Goal: Connect with others: Connect with others

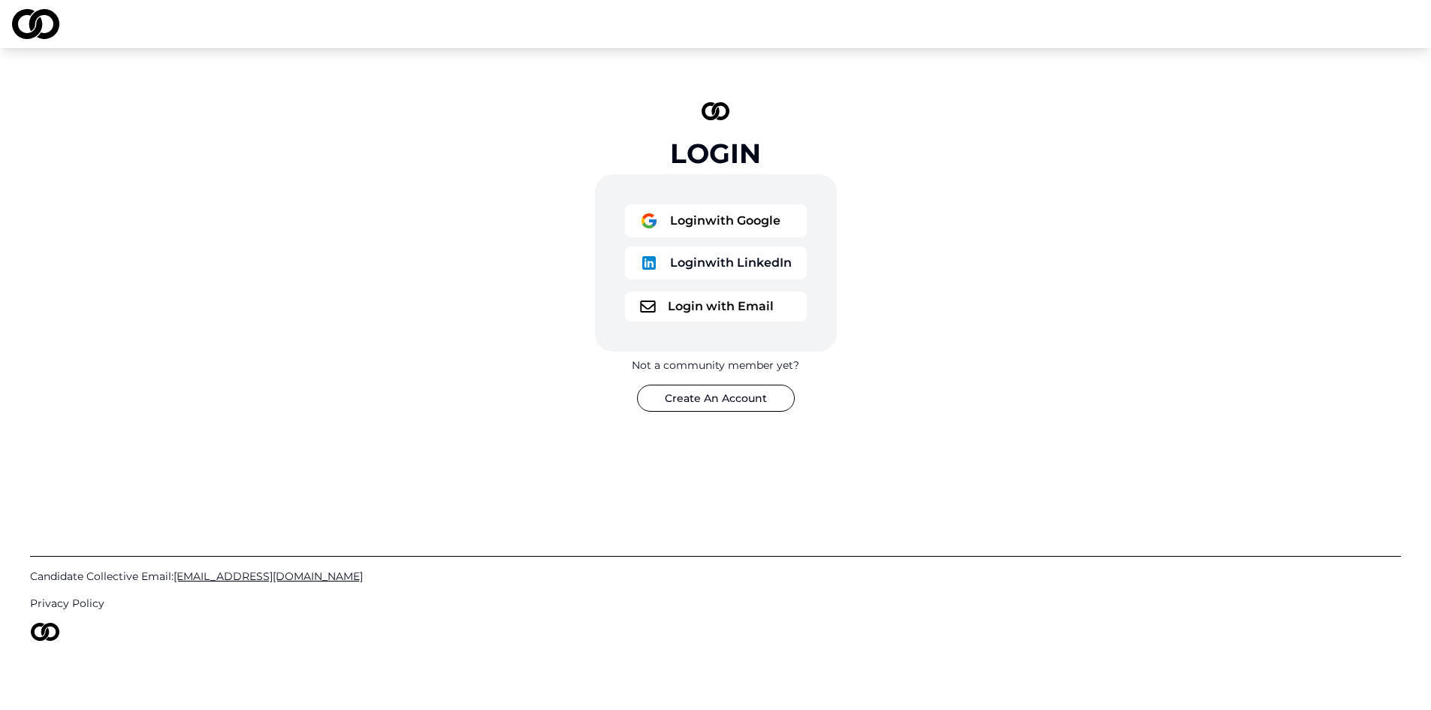
click at [699, 306] on button "Login with Email" at bounding box center [716, 306] width 182 height 30
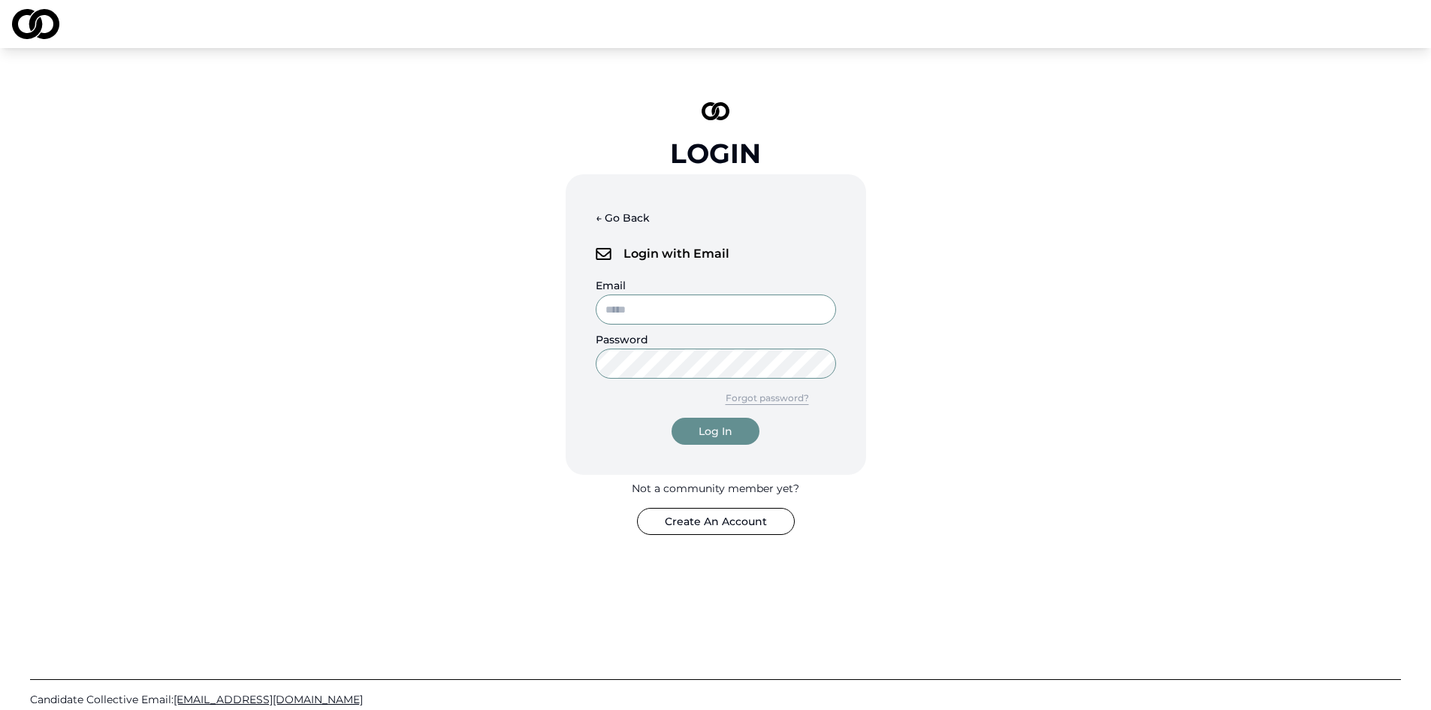
click at [695, 311] on input "Email" at bounding box center [716, 309] width 240 height 30
type input "**********"
click at [671, 418] on button "Log In" at bounding box center [715, 431] width 88 height 27
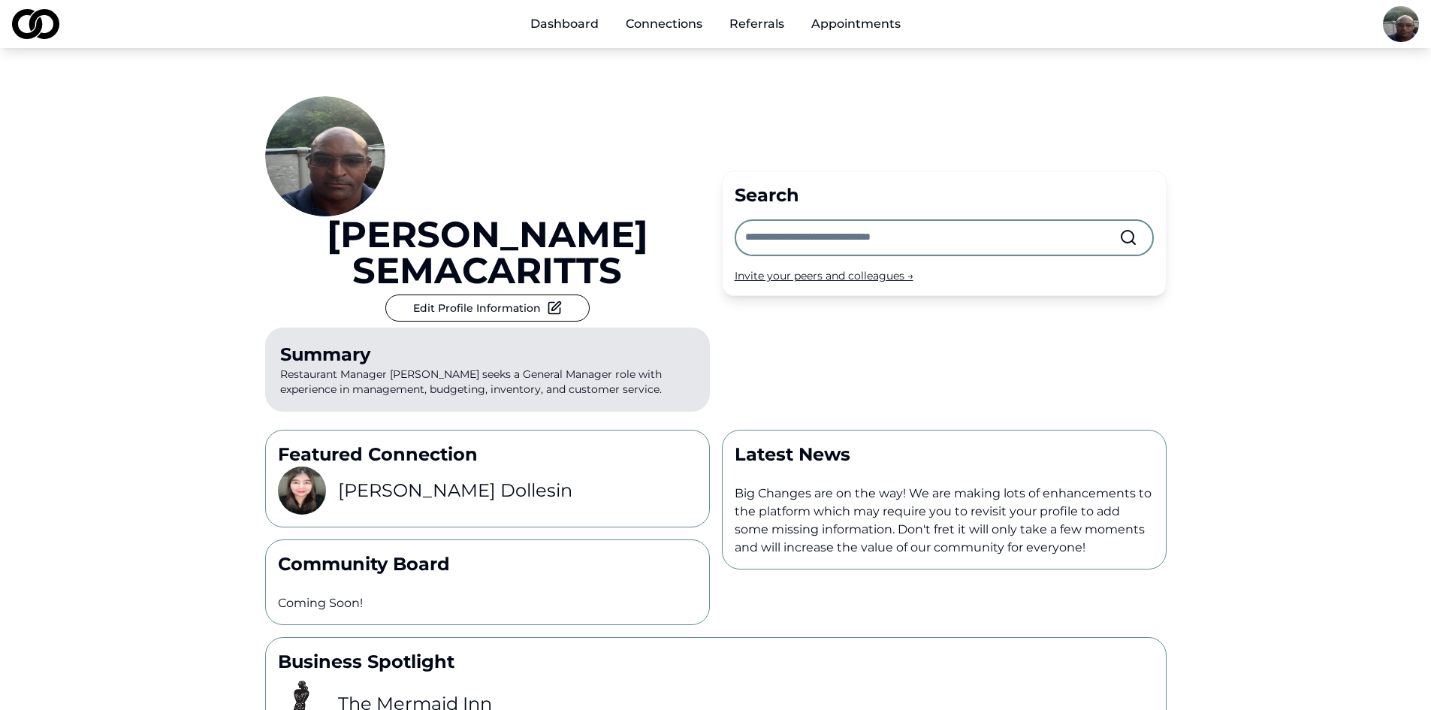
click at [556, 26] on link "Dashboard" at bounding box center [564, 24] width 92 height 30
click at [655, 38] on link "Connections" at bounding box center [664, 24] width 101 height 30
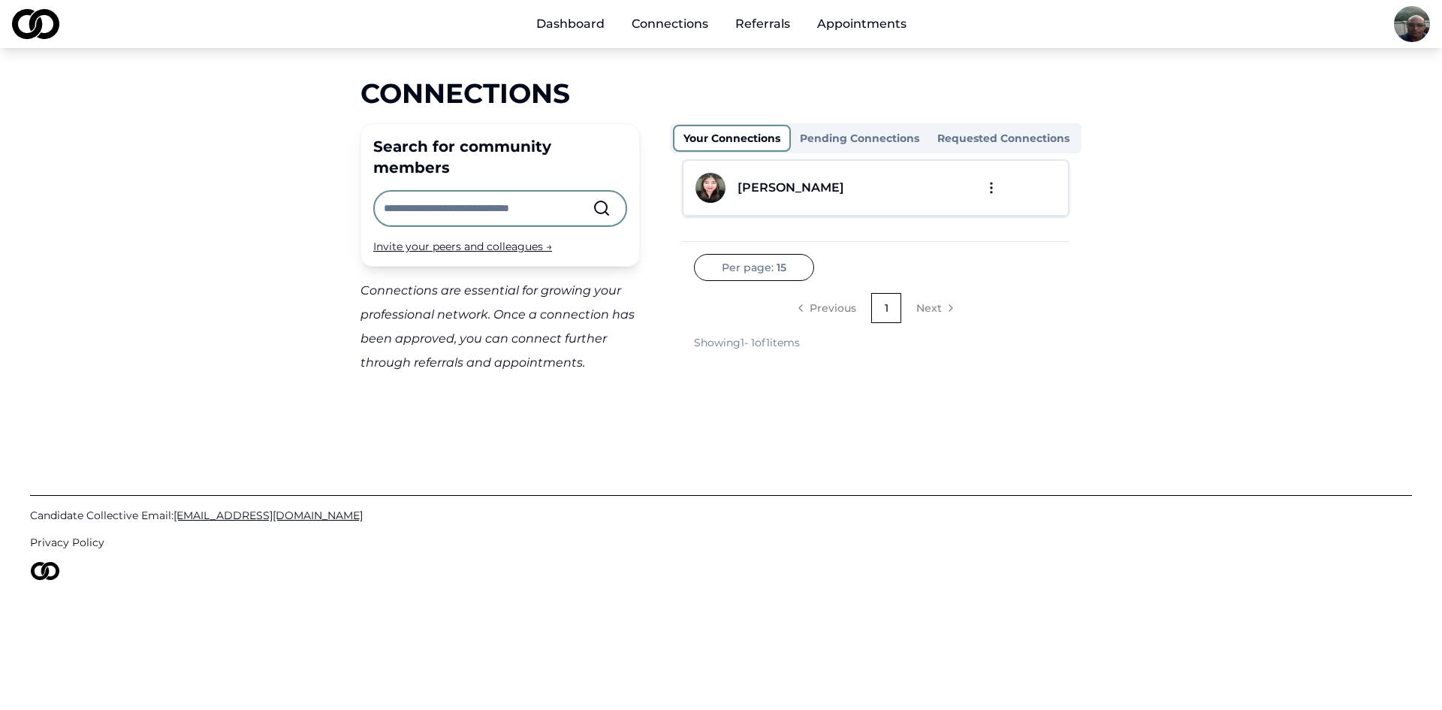
click at [785, 191] on div "[PERSON_NAME]" at bounding box center [790, 188] width 107 height 18
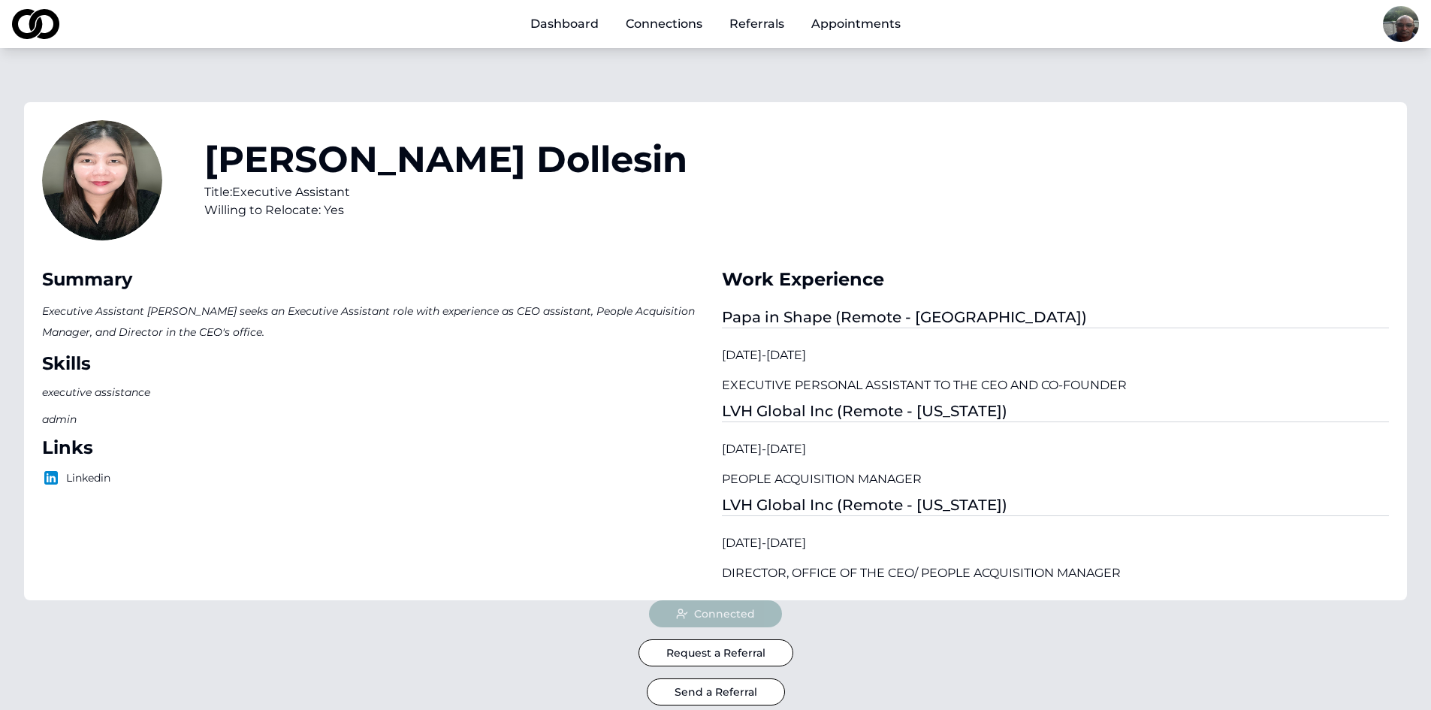
click at [1413, 24] on html "Dashboard Connections Referrals Appointments [PERSON_NAME] Title: Executive Ass…" at bounding box center [715, 355] width 1431 height 710
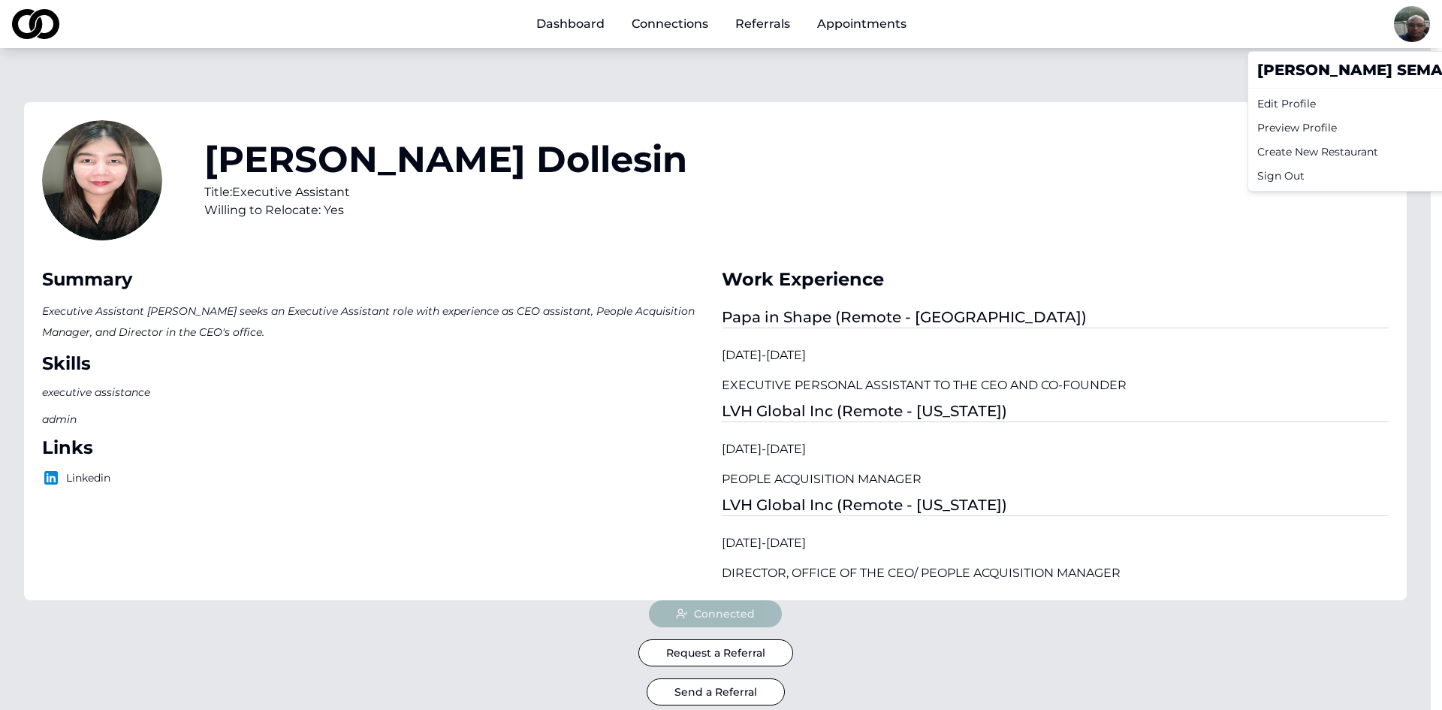
click at [1286, 173] on div "Sign Out" at bounding box center [1384, 176] width 267 height 24
